Goal: Information Seeking & Learning: Understand process/instructions

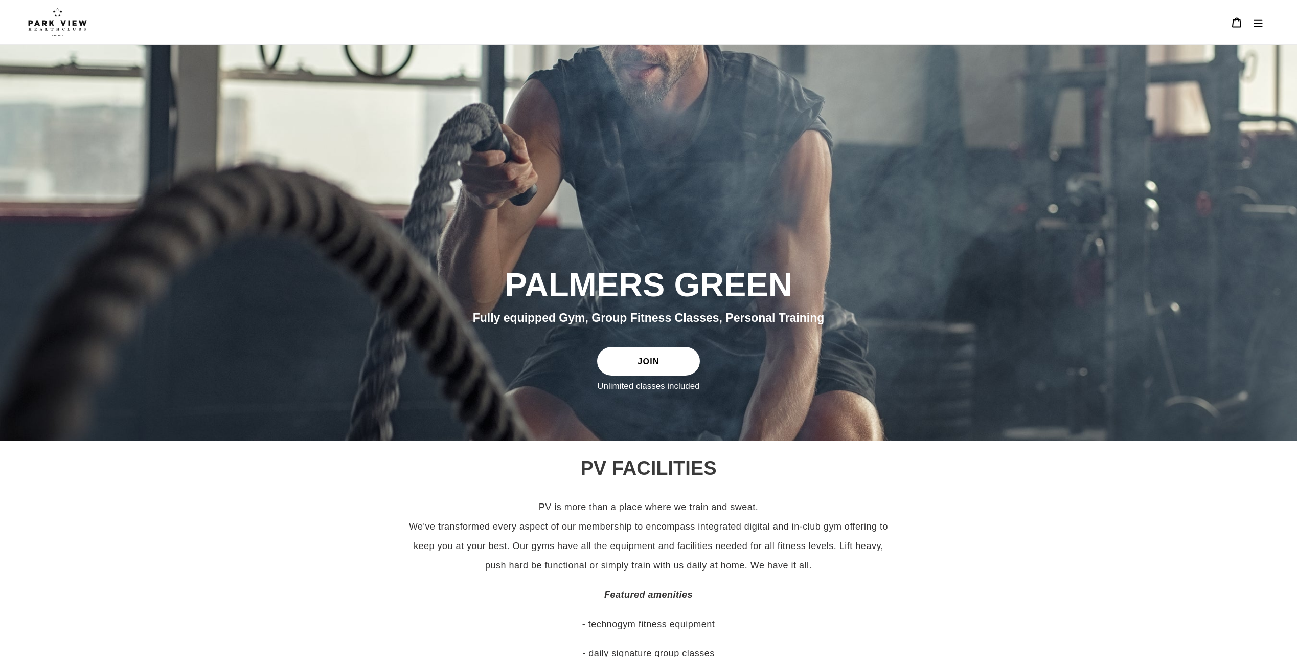
click at [1255, 27] on icon "Menu" at bounding box center [1258, 22] width 10 height 10
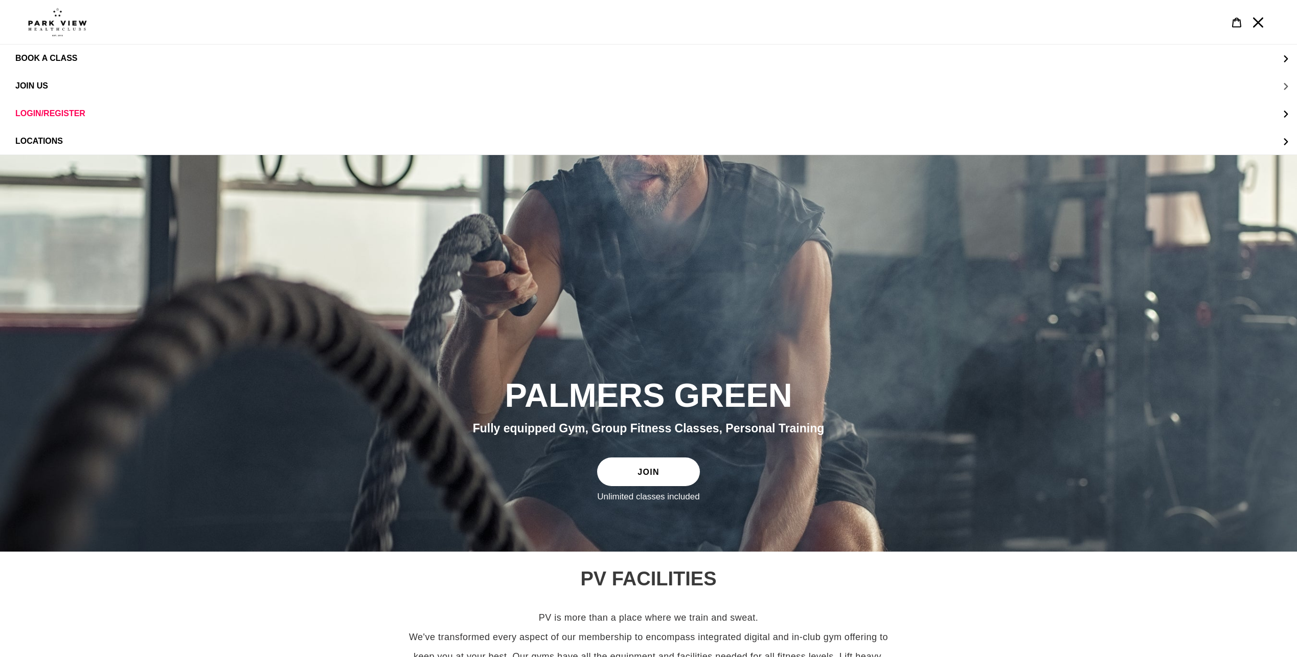
click at [42, 84] on span "JOIN US" at bounding box center [31, 85] width 33 height 9
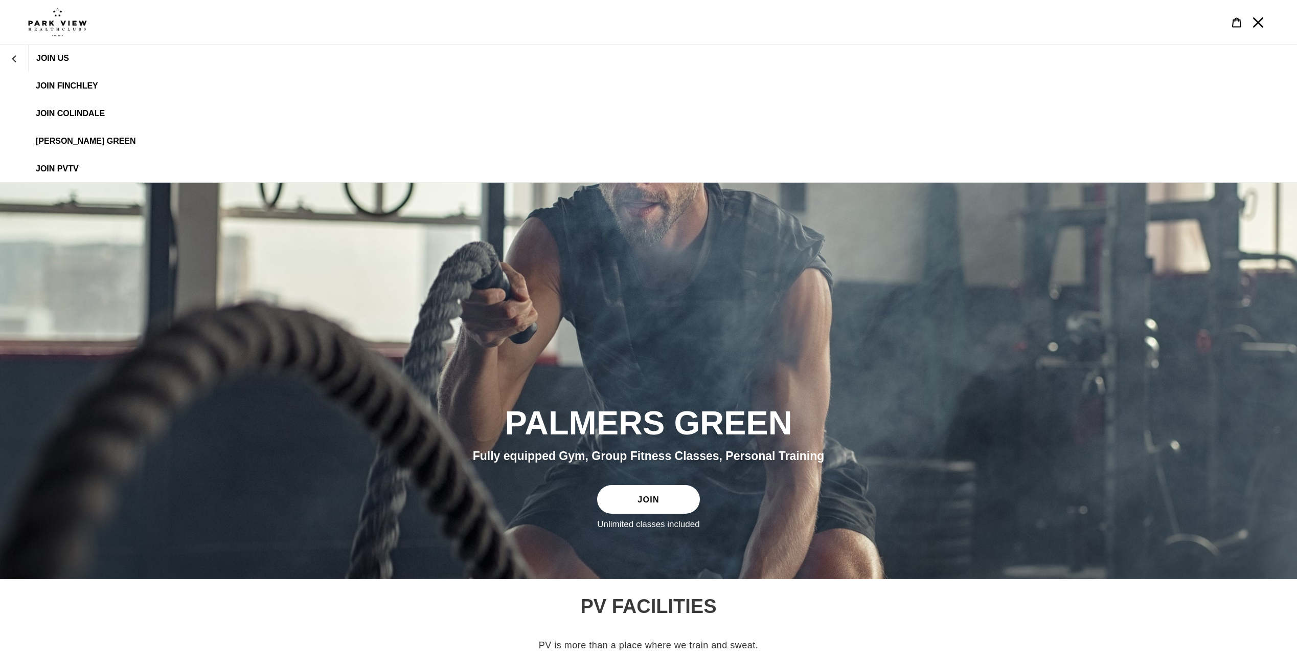
click at [71, 136] on link "[PERSON_NAME] Green" at bounding box center [648, 141] width 1297 height 28
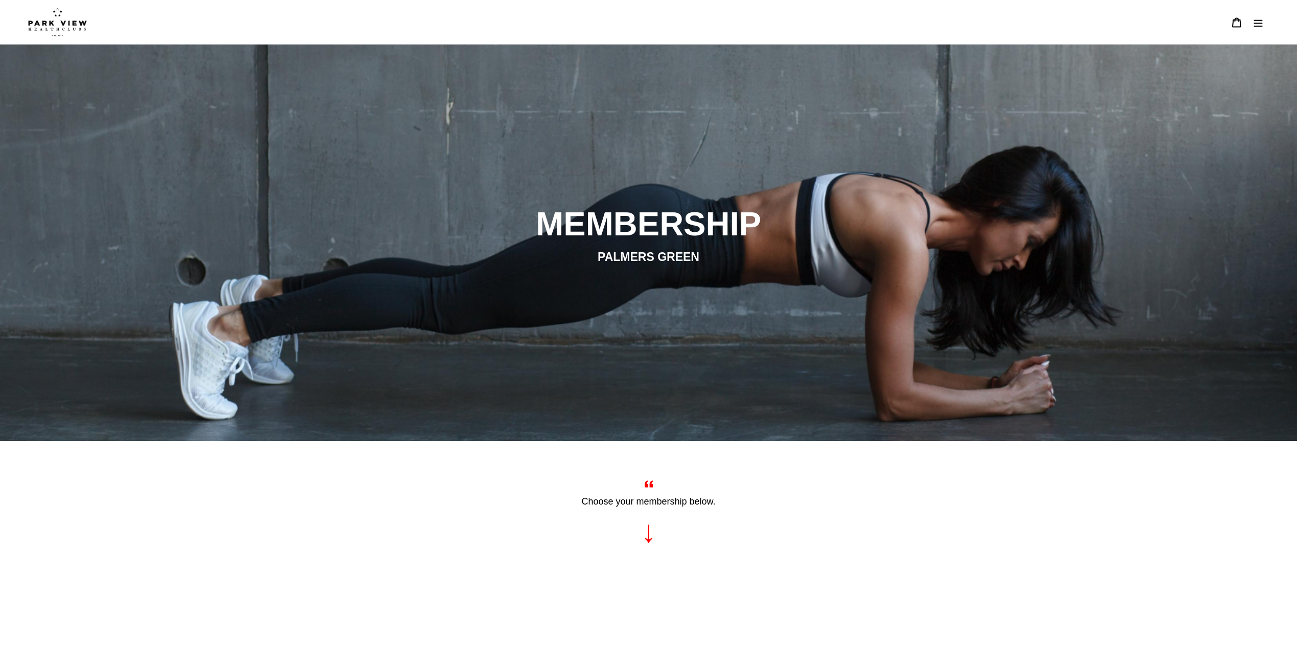
click at [1258, 21] on icon "Menu" at bounding box center [1258, 22] width 10 height 10
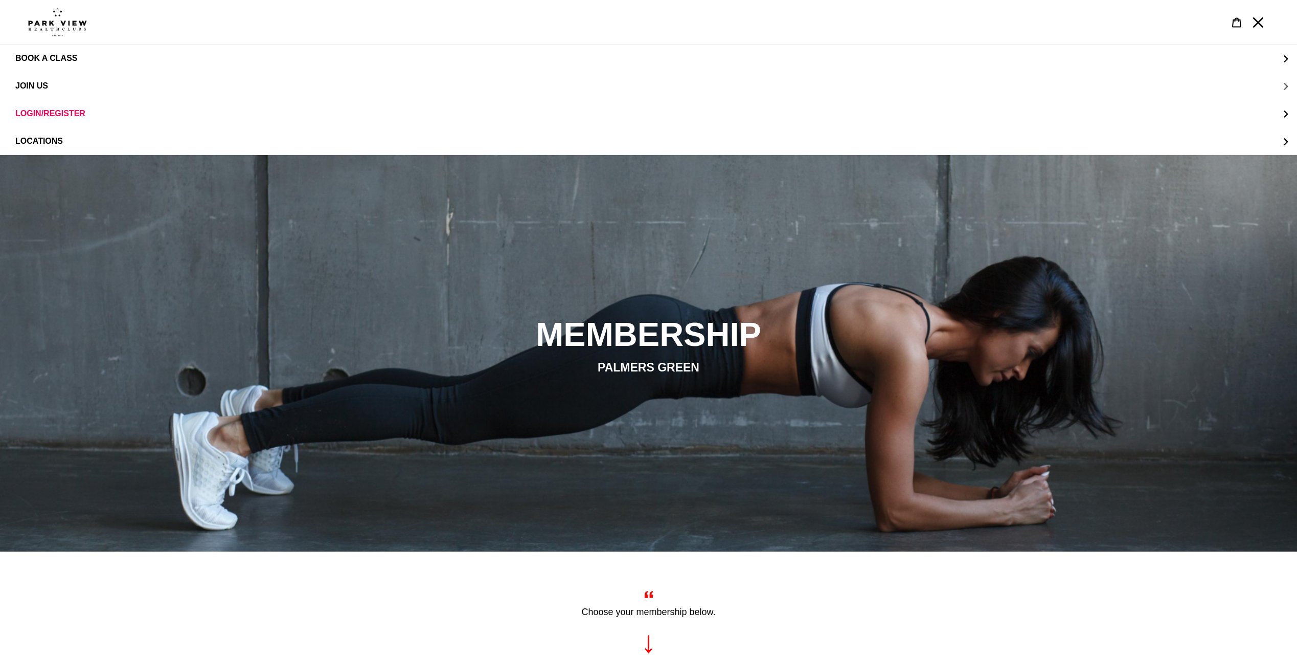
click at [20, 87] on span "JOIN US" at bounding box center [31, 85] width 33 height 9
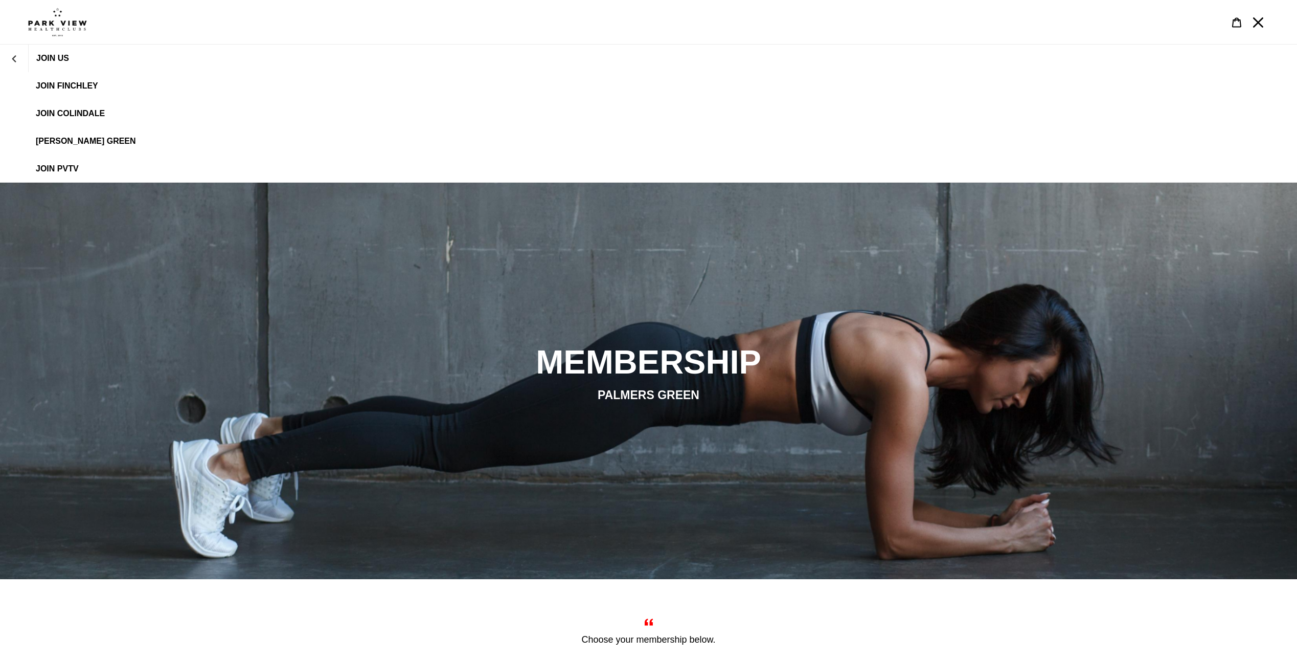
click at [69, 139] on span "[PERSON_NAME] Green" at bounding box center [86, 141] width 100 height 9
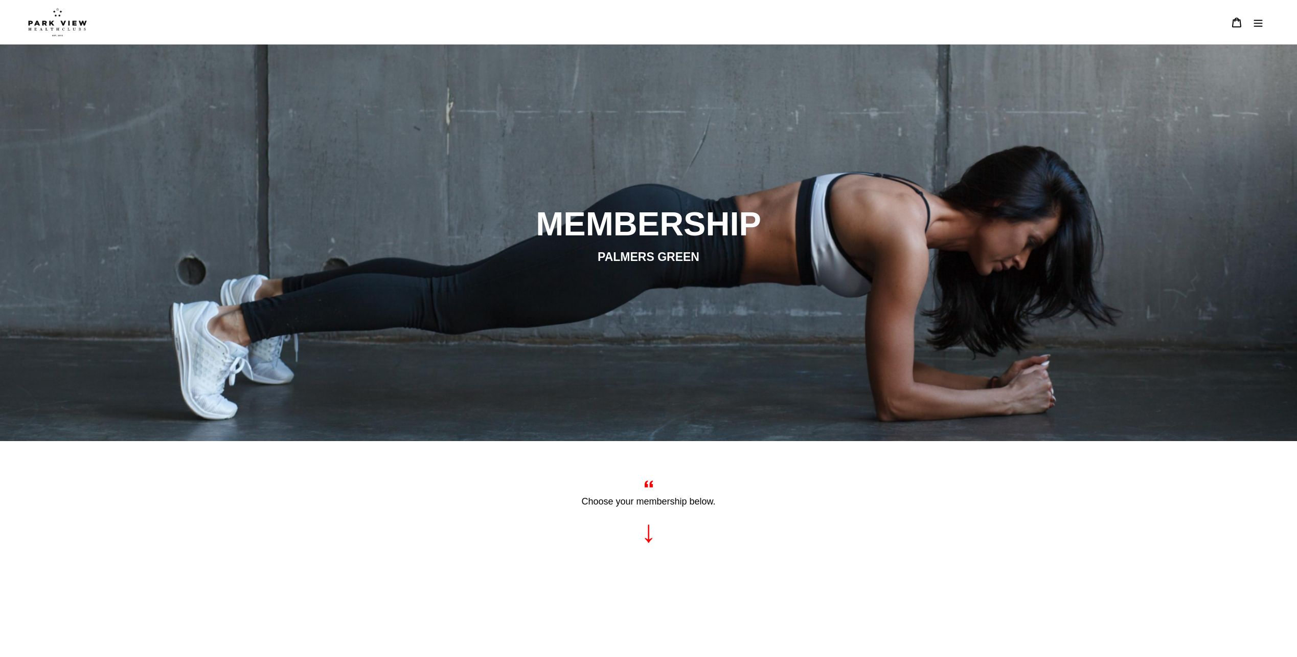
click at [1259, 27] on icon "Menu" at bounding box center [1258, 22] width 10 height 10
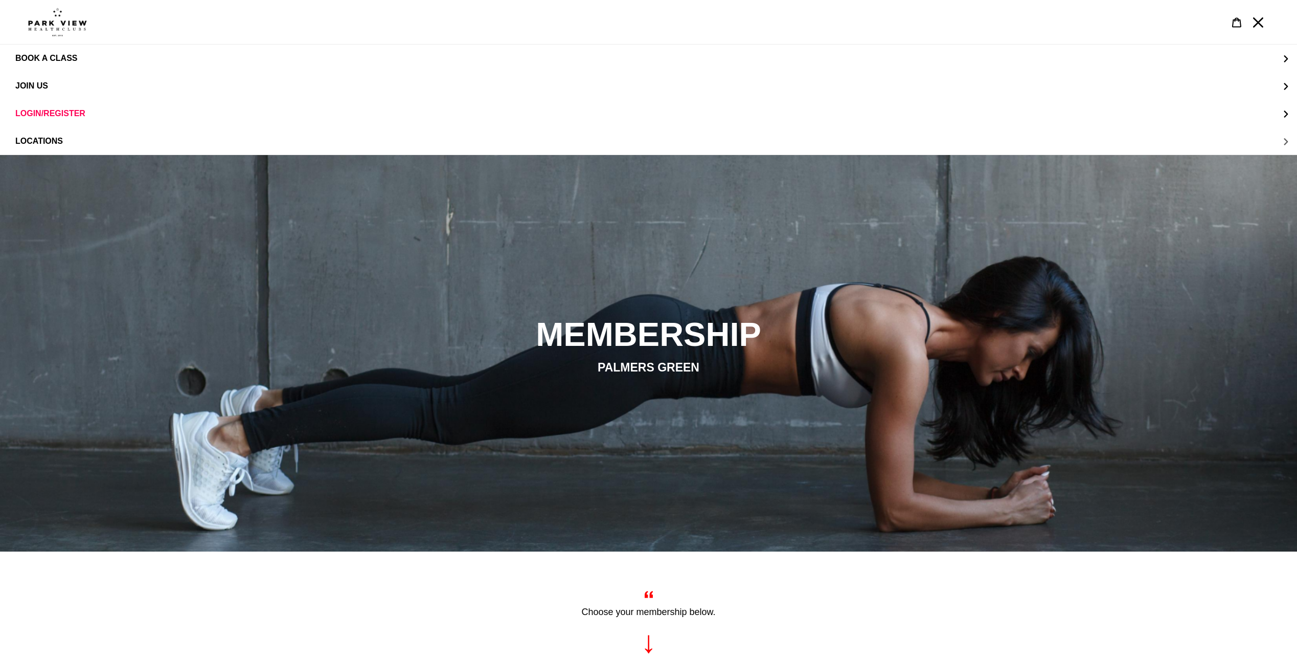
click at [58, 141] on span "LOCATIONS" at bounding box center [39, 141] width 48 height 9
click at [55, 111] on span "Finchley" at bounding box center [56, 113] width 41 height 9
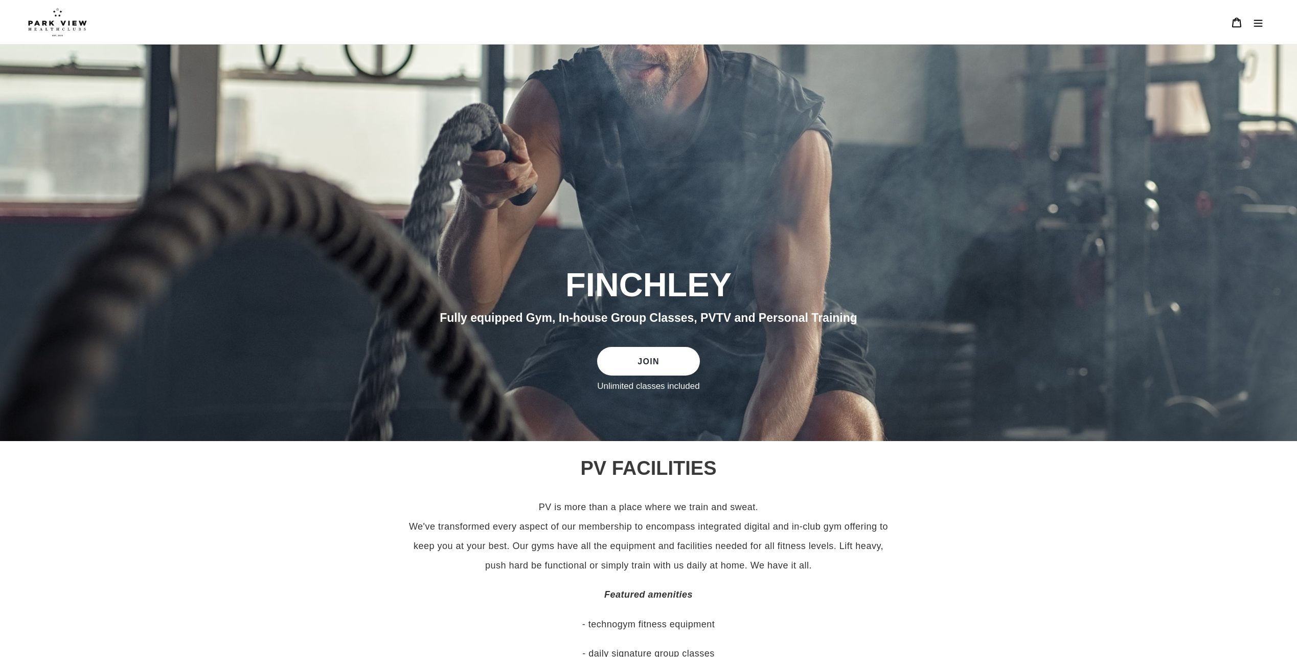
click at [1260, 24] on icon "Menu" at bounding box center [1259, 22] width 9 height 7
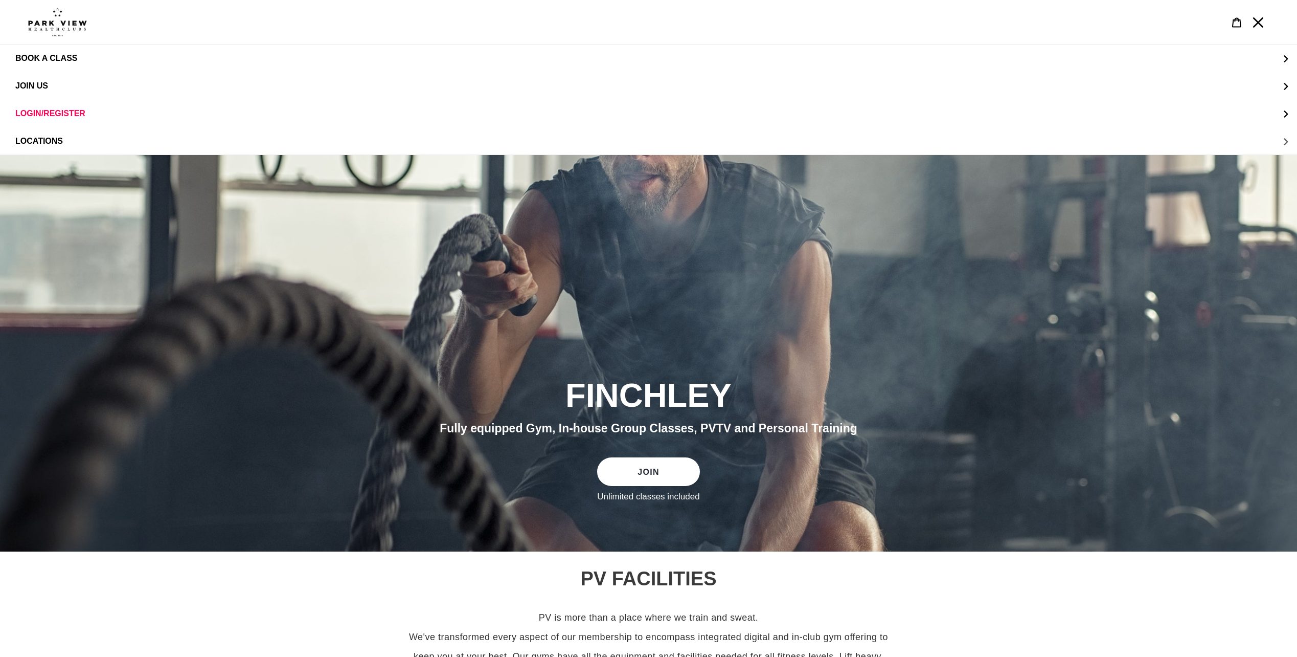
click at [37, 138] on span "LOCATIONS" at bounding box center [39, 141] width 48 height 9
click at [62, 138] on span "Palmers Green" at bounding box center [71, 141] width 71 height 9
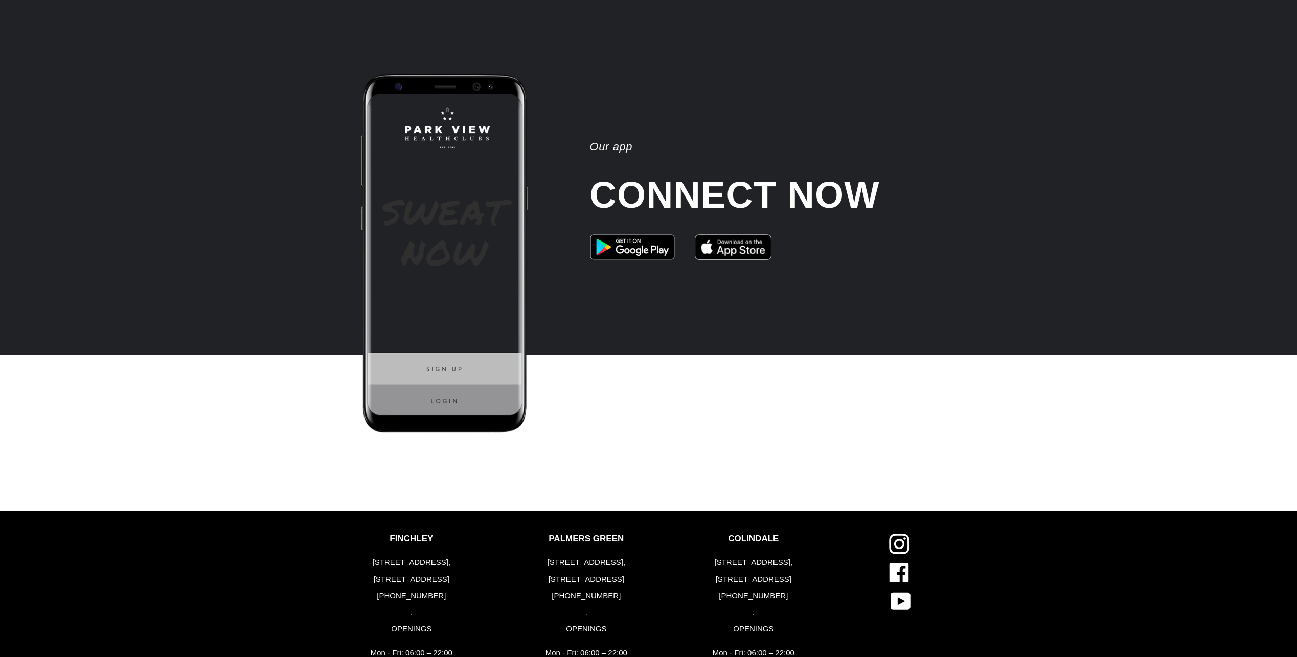
scroll to position [2430, 0]
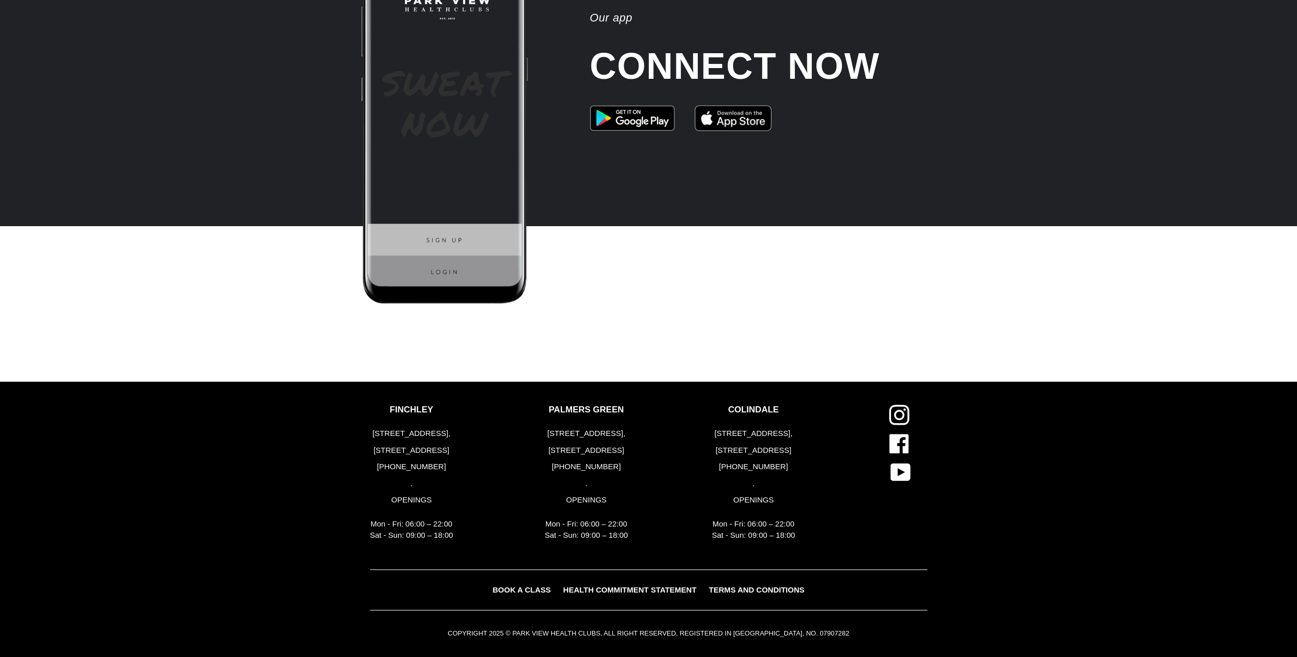
click at [777, 591] on span "TERMS AND CONDITIONS" at bounding box center [757, 589] width 96 height 9
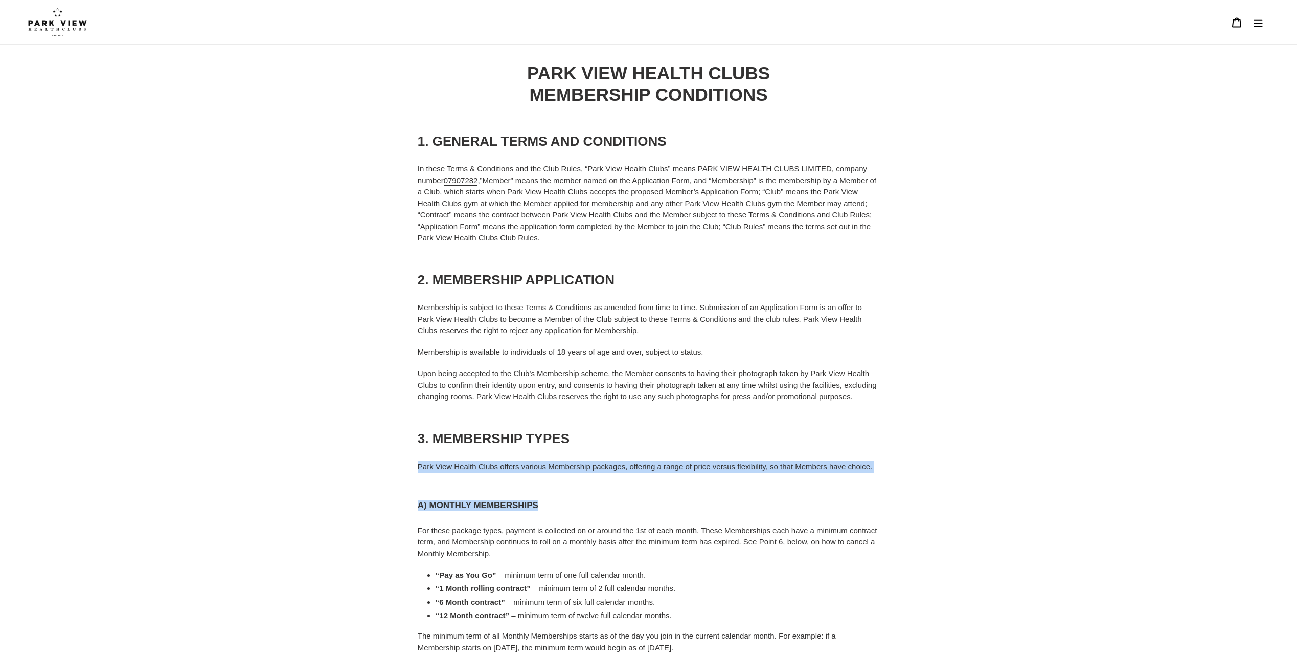
drag, startPoint x: 680, startPoint y: 436, endPoint x: 692, endPoint y: 508, distance: 72.6
drag, startPoint x: 692, startPoint y: 508, endPoint x: 701, endPoint y: 508, distance: 8.7
click at [696, 508] on h4 "A) MONTHLY MEMBERSHIPS" at bounding box center [649, 505] width 462 height 10
drag, startPoint x: 705, startPoint y: 508, endPoint x: 686, endPoint y: 436, distance: 75.0
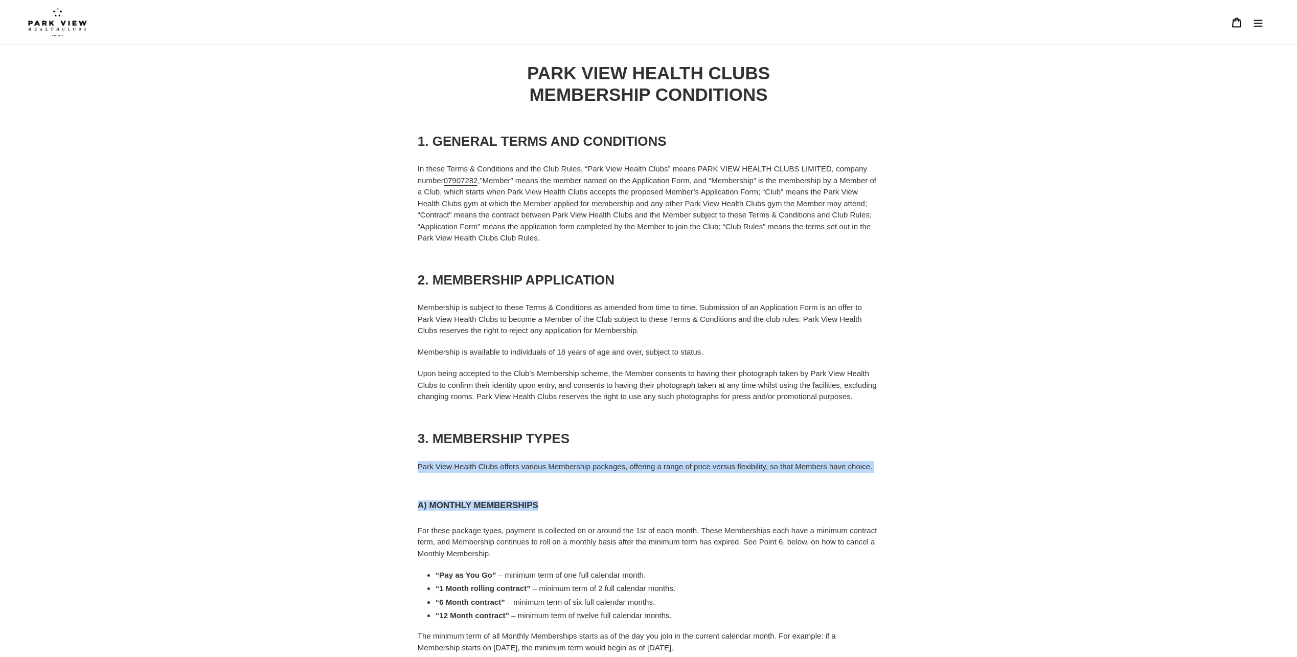
click at [686, 436] on h3 "3. MEMBERSHIP TYPES" at bounding box center [649, 439] width 462 height 16
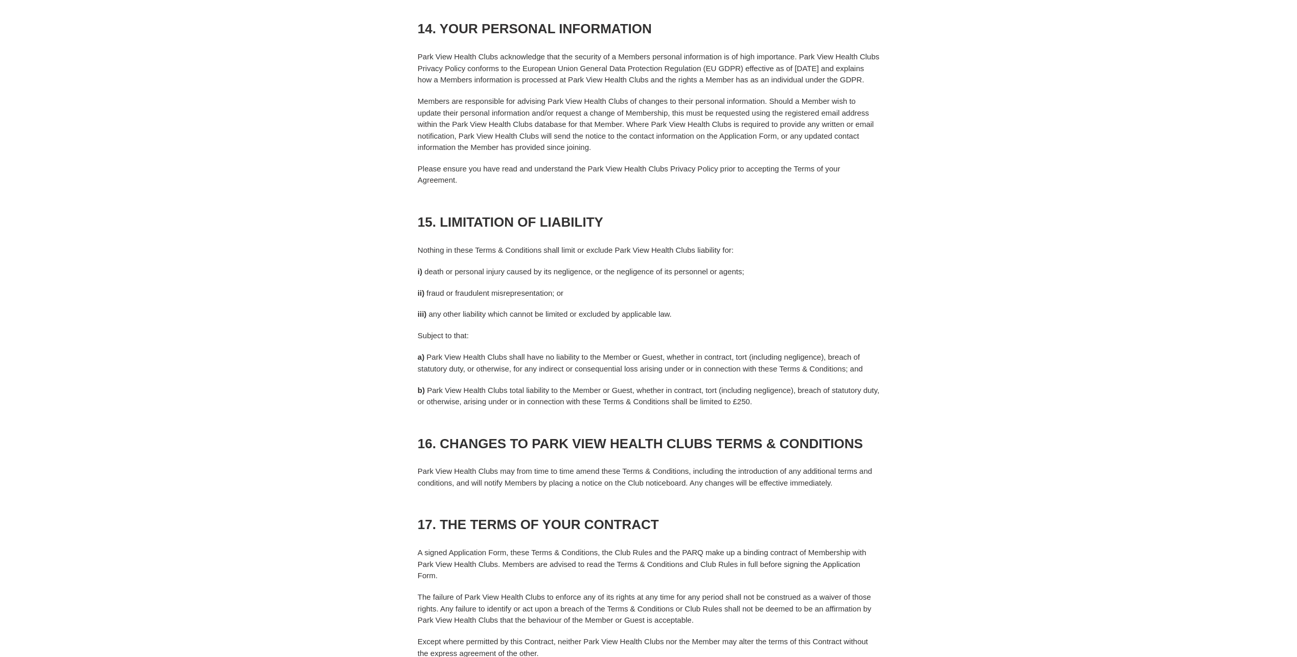
scroll to position [3222, 0]
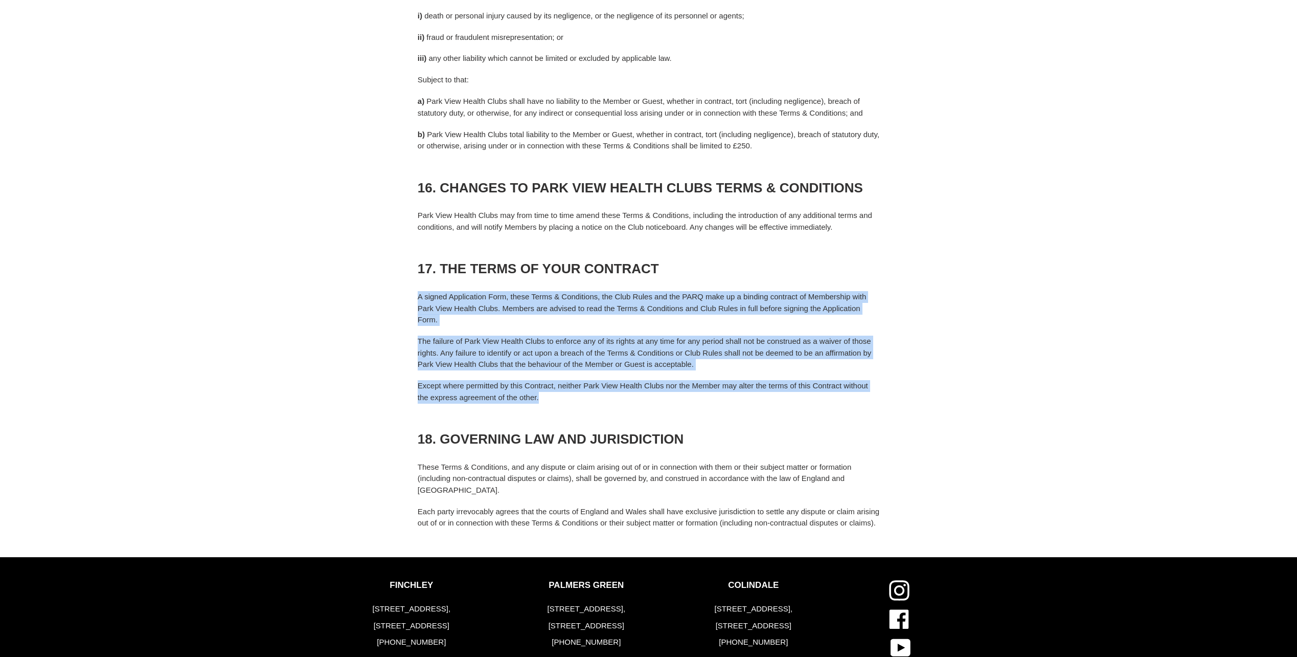
drag, startPoint x: 721, startPoint y: 270, endPoint x: 876, endPoint y: 413, distance: 211.3
click at [876, 403] on p "Except where permitted by this Contract, neither Park View Health Clubs nor the…" at bounding box center [649, 391] width 462 height 23
drag, startPoint x: 853, startPoint y: 406, endPoint x: 818, endPoint y: 276, distance: 133.8
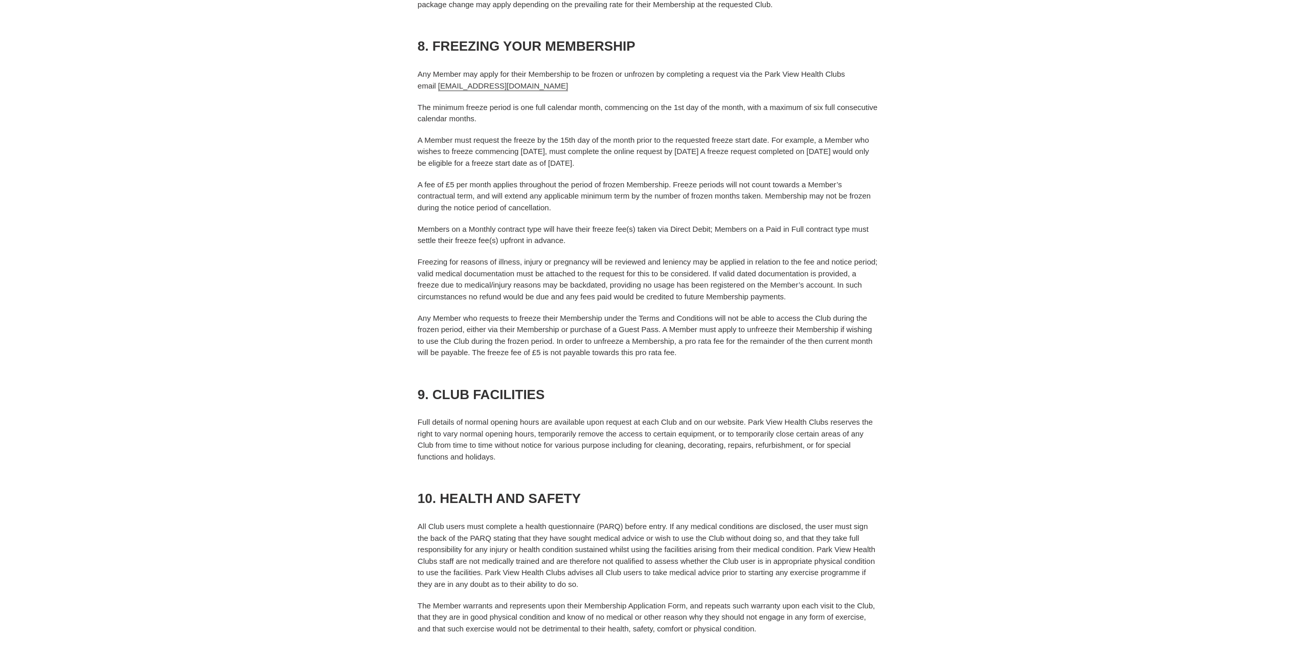
scroll to position [1995, 0]
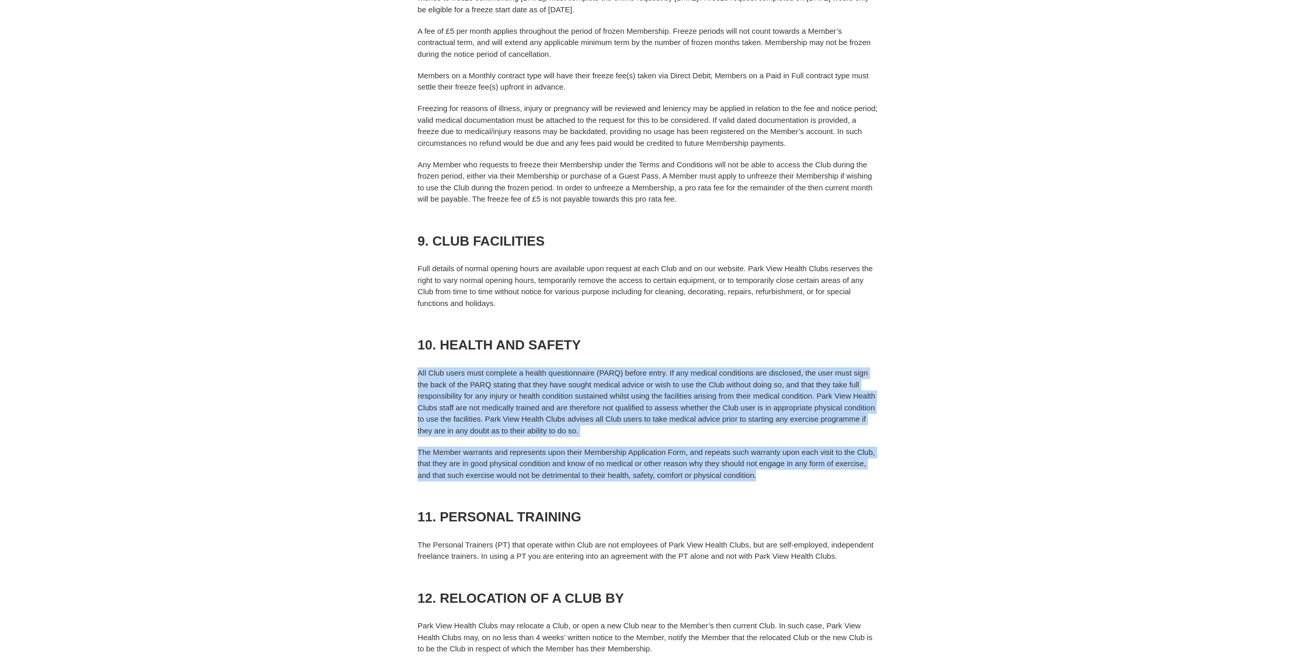
drag, startPoint x: 711, startPoint y: 348, endPoint x: 897, endPoint y: 471, distance: 222.6
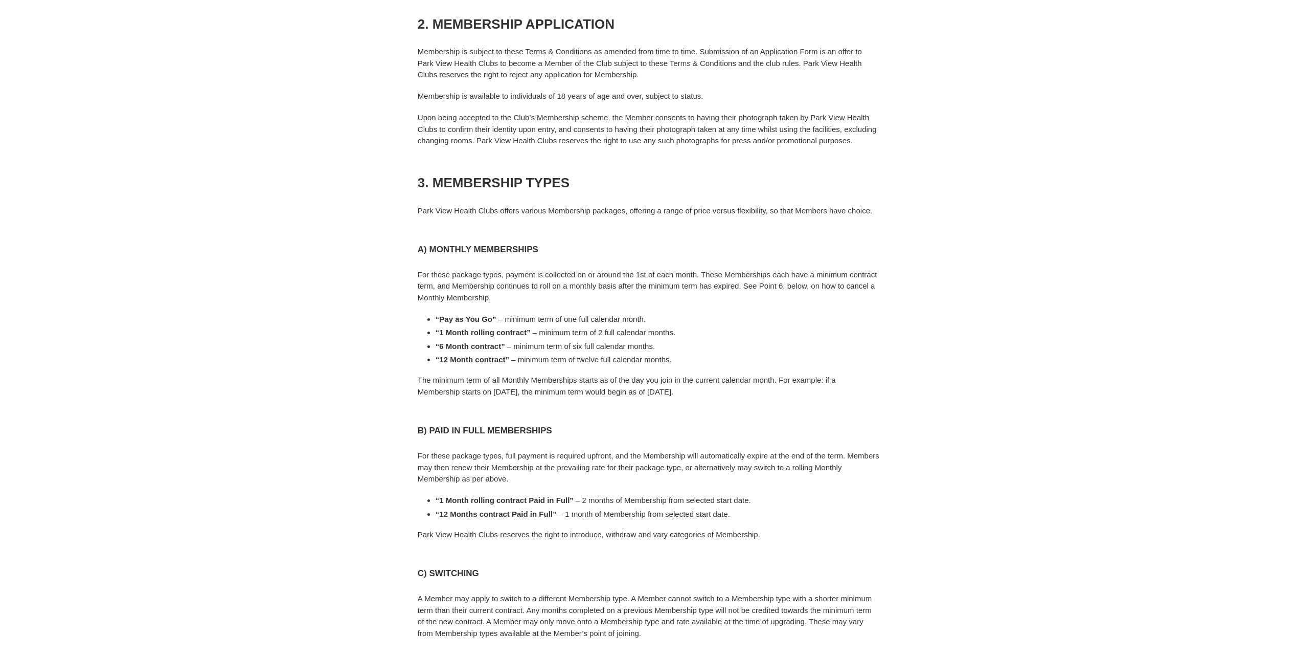
scroll to position [0, 0]
